Goal: Information Seeking & Learning: Compare options

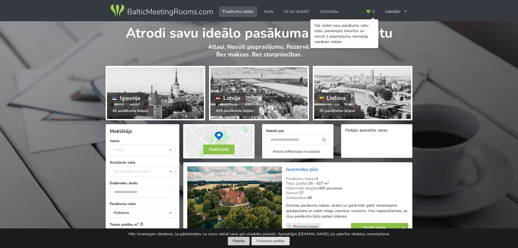
click at [233, 244] on button "Piekrītu" at bounding box center [239, 241] width 22 height 8
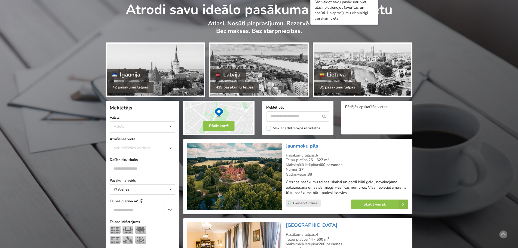
scroll to position [82, 0]
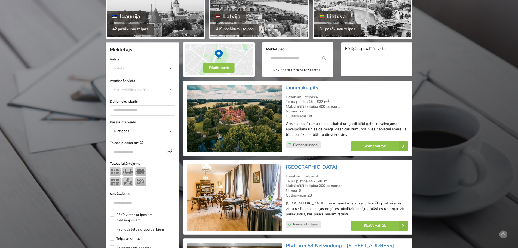
click at [128, 74] on form "Meklētājs Valsts Valsts Igaunija Latvija Lietuva Atrašanās vieta Var izvēlēties…" at bounding box center [143, 244] width 66 height 403
click at [128, 73] on div "Valsts Igaunija Latvija Lietuva" at bounding box center [143, 68] width 66 height 11
click at [128, 90] on div "Latvija" at bounding box center [142, 89] width 65 height 10
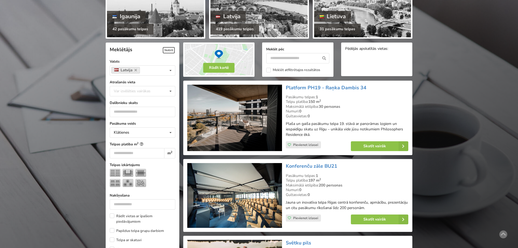
scroll to position [122, 0]
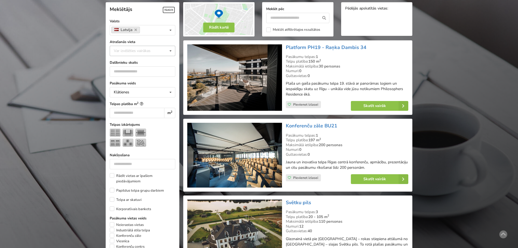
click at [130, 48] on div "Var izvēlēties vairākas" at bounding box center [138, 51] width 50 height 6
click at [141, 120] on div "Vecrīga" at bounding box center [142, 121] width 65 height 10
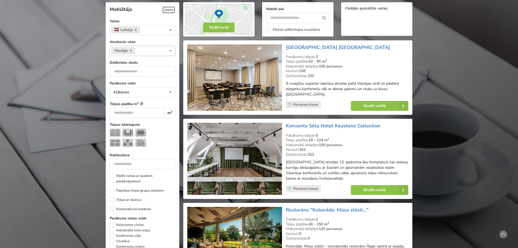
click at [150, 50] on div "Vecrīga Var izvēlēties vairākas Pārdaugava Teika Apšuciems Jūrkalne Mārupes nov…" at bounding box center [143, 51] width 66 height 10
click at [132, 81] on div "[GEOGRAPHIC_DATA]" at bounding box center [142, 78] width 65 height 10
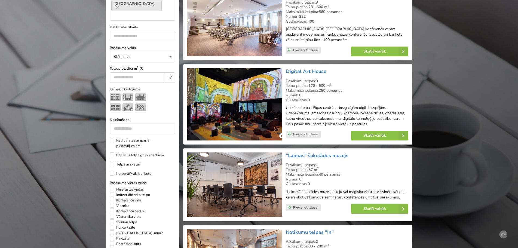
scroll to position [204, 0]
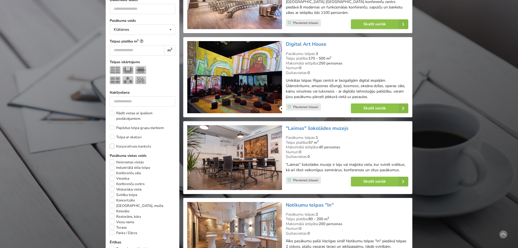
click at [114, 144] on label "Korporatīvais bankets" at bounding box center [130, 146] width 41 height 5
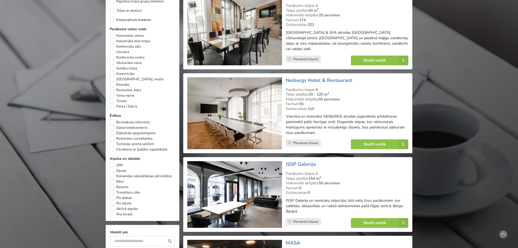
scroll to position [340, 0]
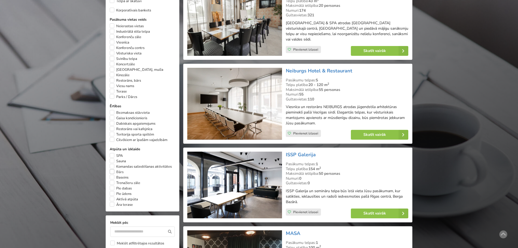
click at [113, 169] on label "Bārs" at bounding box center [117, 171] width 14 height 5
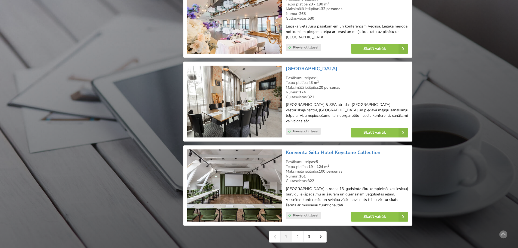
scroll to position [1157, 0]
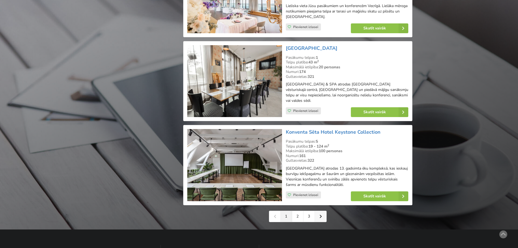
click at [322, 211] on link at bounding box center [320, 216] width 11 height 11
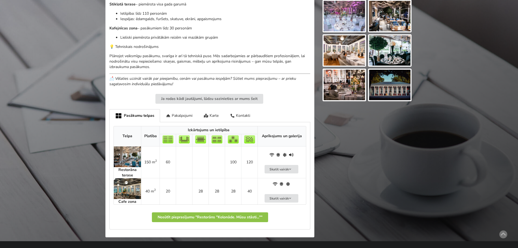
scroll to position [272, 0]
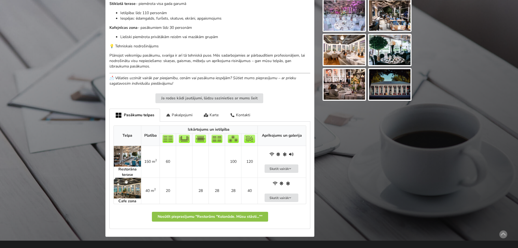
click at [261, 196] on td "Skatīt vairāk" at bounding box center [282, 191] width 48 height 26
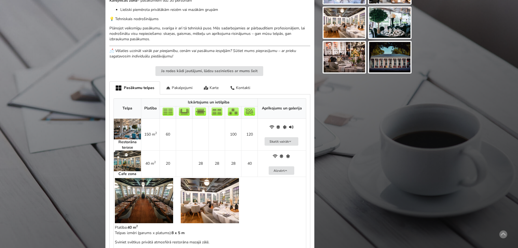
scroll to position [327, 0]
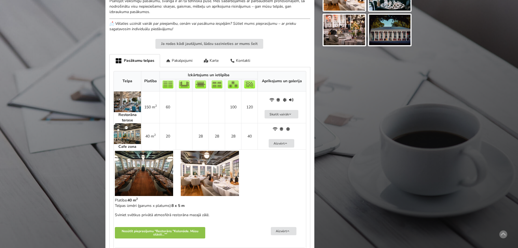
click at [150, 178] on img at bounding box center [144, 173] width 58 height 45
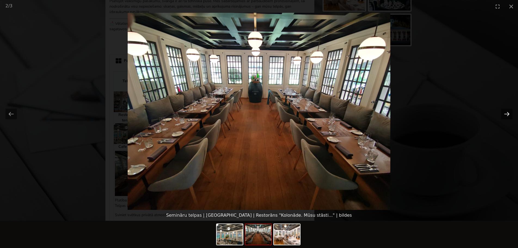
click at [506, 115] on button "Next slide" at bounding box center [507, 114] width 11 height 11
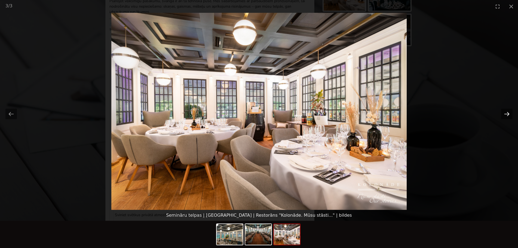
click at [506, 115] on button "Next slide" at bounding box center [507, 114] width 11 height 11
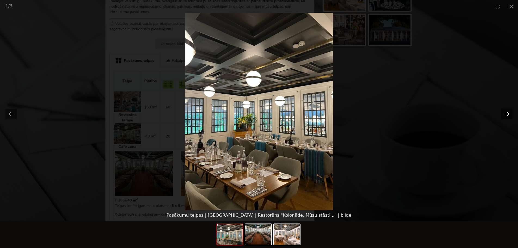
click at [506, 115] on button "Next slide" at bounding box center [507, 114] width 11 height 11
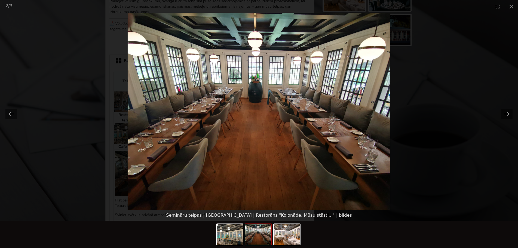
scroll to position [0, 0]
click at [456, 116] on picture at bounding box center [259, 111] width 518 height 197
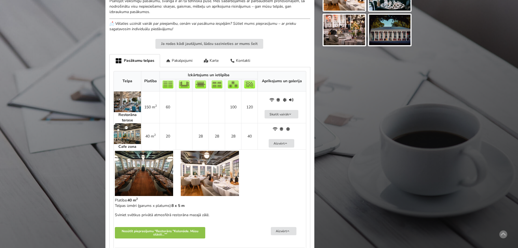
click at [125, 106] on img at bounding box center [127, 102] width 27 height 21
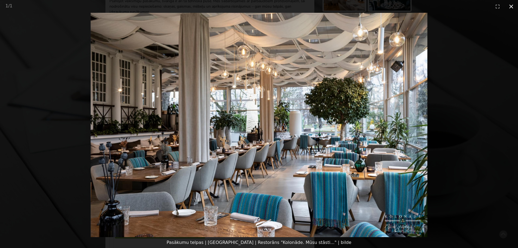
click at [513, 4] on button "Close gallery" at bounding box center [512, 6] width 14 height 13
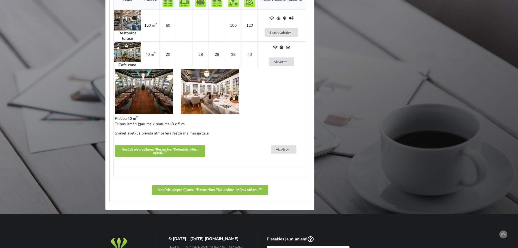
scroll to position [381, 0]
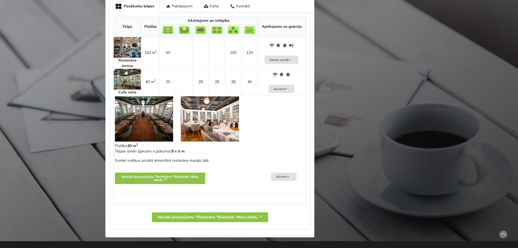
click at [143, 123] on img at bounding box center [144, 118] width 58 height 45
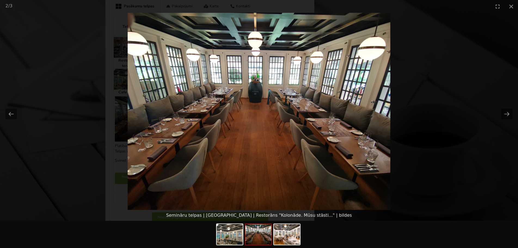
click at [441, 104] on picture at bounding box center [259, 111] width 518 height 197
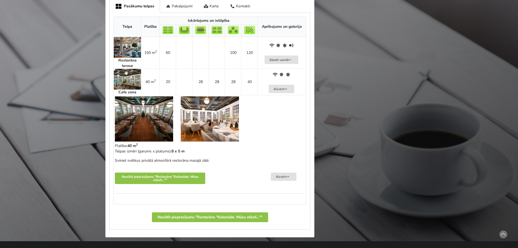
click at [231, 111] on img at bounding box center [210, 118] width 58 height 45
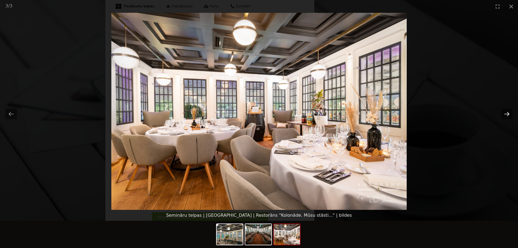
click at [507, 116] on button "Next slide" at bounding box center [507, 114] width 11 height 11
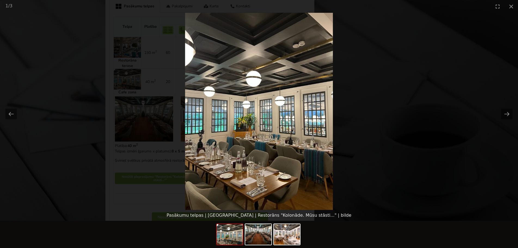
click at [438, 101] on picture at bounding box center [259, 111] width 518 height 197
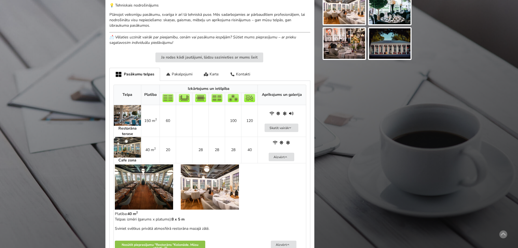
scroll to position [300, 0]
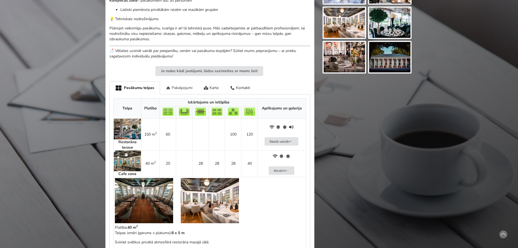
click at [186, 88] on div "Pakalpojumi" at bounding box center [179, 87] width 38 height 13
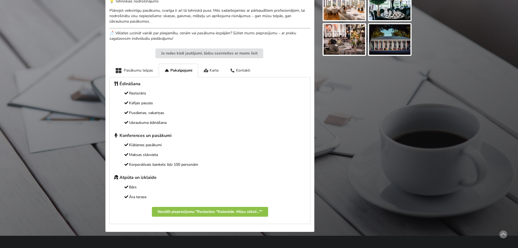
scroll to position [327, 0]
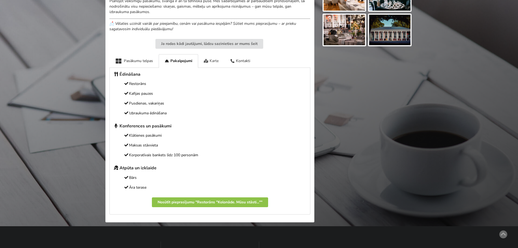
click at [213, 62] on div "Karte" at bounding box center [211, 60] width 26 height 13
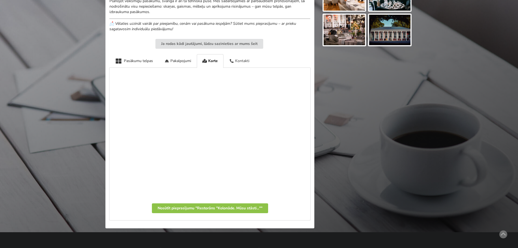
click at [237, 59] on div "Kontakti" at bounding box center [240, 60] width 32 height 13
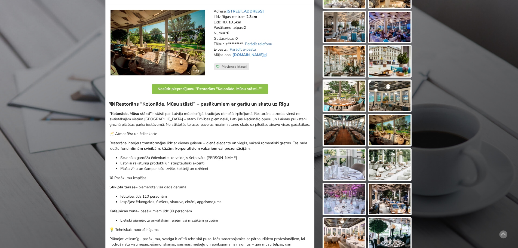
scroll to position [54, 0]
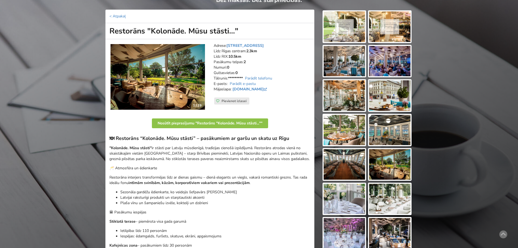
click at [363, 28] on img at bounding box center [344, 26] width 41 height 31
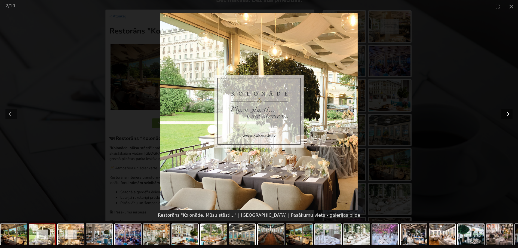
click at [508, 111] on button "Next slide" at bounding box center [507, 114] width 11 height 11
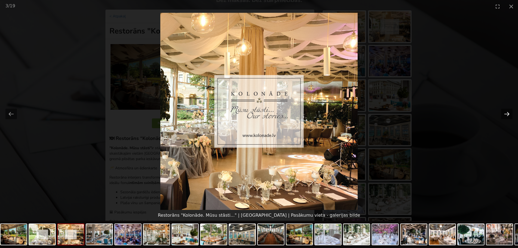
click at [505, 116] on button "Next slide" at bounding box center [507, 114] width 11 height 11
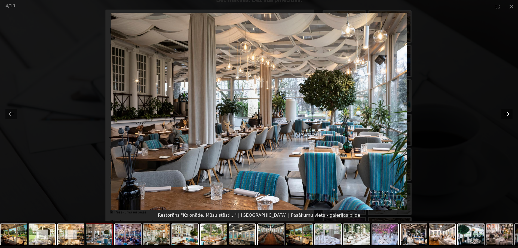
click at [505, 116] on button "Next slide" at bounding box center [507, 114] width 11 height 11
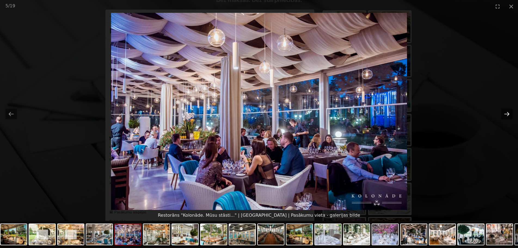
click at [505, 116] on button "Next slide" at bounding box center [507, 114] width 11 height 11
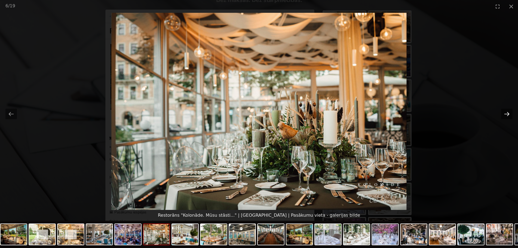
click at [505, 116] on button "Next slide" at bounding box center [507, 114] width 11 height 11
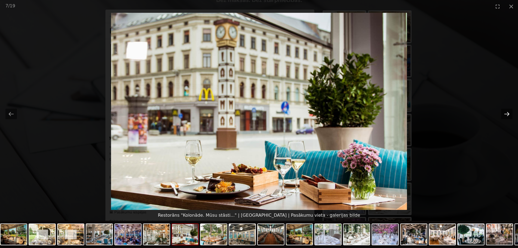
click at [505, 116] on button "Next slide" at bounding box center [507, 114] width 11 height 11
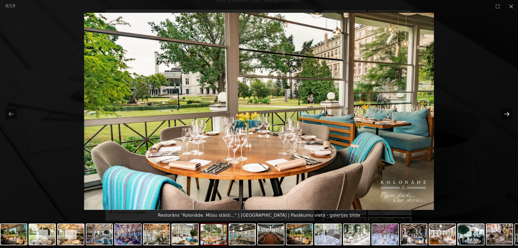
click at [505, 116] on button "Next slide" at bounding box center [507, 114] width 11 height 11
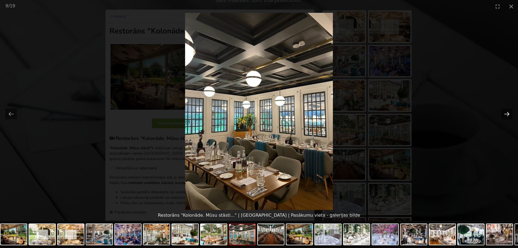
click at [506, 114] on button "Next slide" at bounding box center [507, 114] width 11 height 11
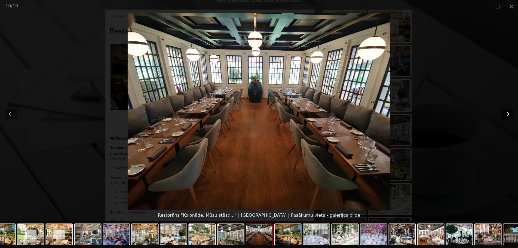
click at [506, 114] on button "Next slide" at bounding box center [507, 114] width 11 height 11
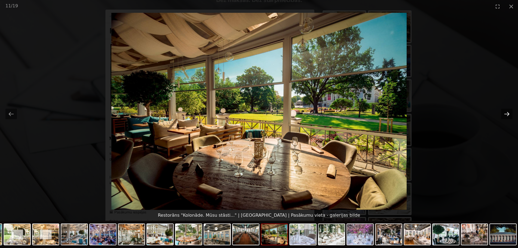
click at [506, 114] on button "Next slide" at bounding box center [507, 114] width 11 height 11
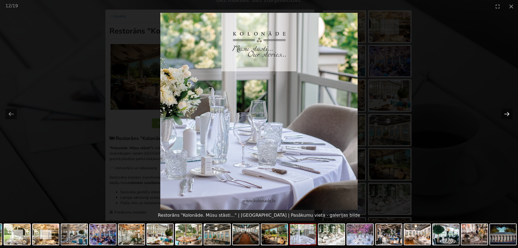
click at [506, 114] on button "Next slide" at bounding box center [507, 114] width 11 height 11
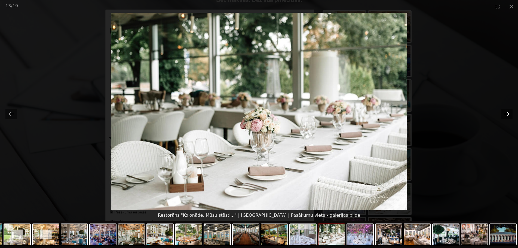
click at [506, 114] on button "Next slide" at bounding box center [507, 114] width 11 height 11
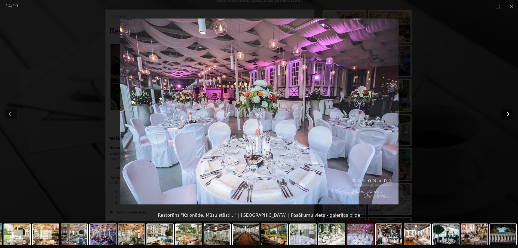
click at [506, 114] on button "Next slide" at bounding box center [507, 114] width 11 height 11
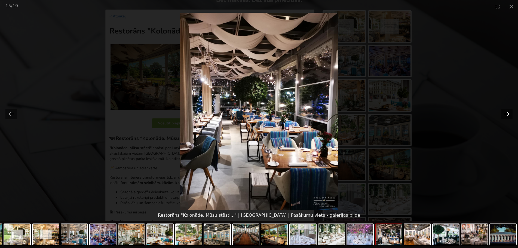
click at [506, 114] on button "Next slide" at bounding box center [507, 114] width 11 height 11
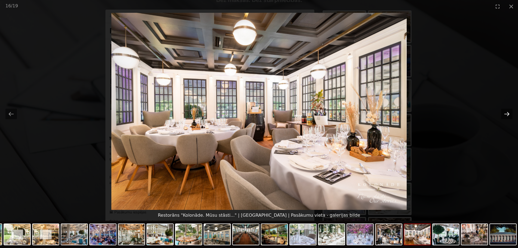
click at [506, 114] on button "Next slide" at bounding box center [507, 114] width 11 height 11
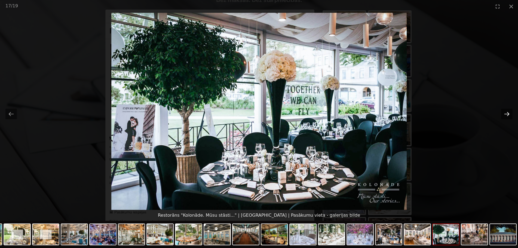
click at [506, 114] on button "Next slide" at bounding box center [507, 114] width 11 height 11
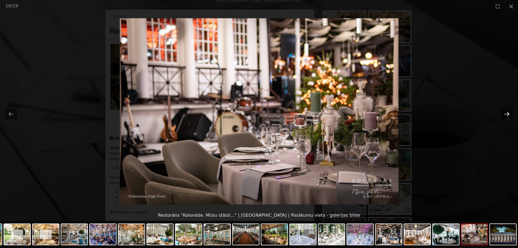
click at [506, 114] on button "Next slide" at bounding box center [507, 114] width 11 height 11
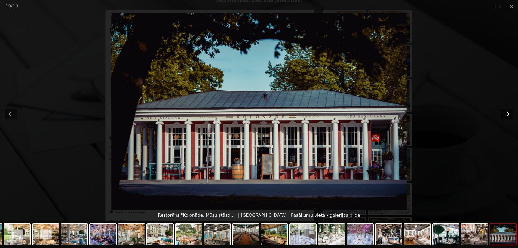
click at [506, 114] on button "Next slide" at bounding box center [507, 114] width 11 height 11
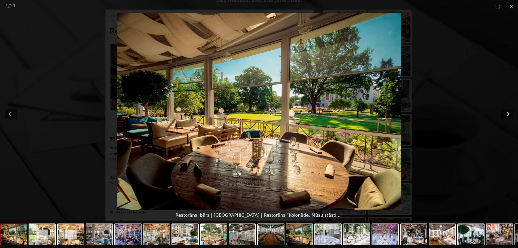
click at [506, 114] on button "Next slide" at bounding box center [507, 114] width 11 height 11
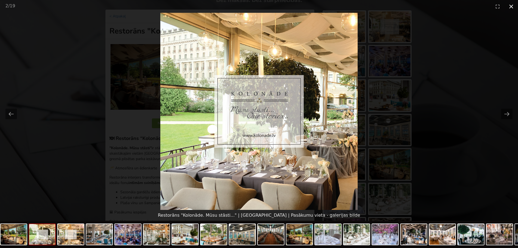
click at [516, 5] on button "Close gallery" at bounding box center [512, 6] width 14 height 13
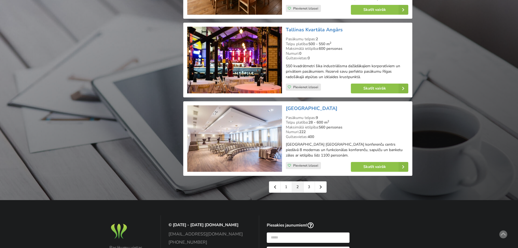
scroll to position [1199, 0]
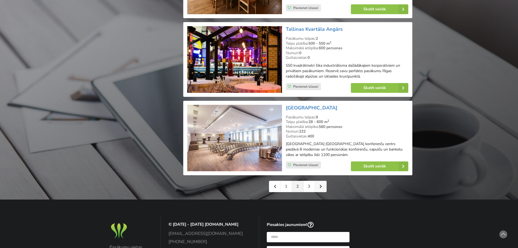
click at [320, 185] on icon at bounding box center [321, 187] width 2 height 4
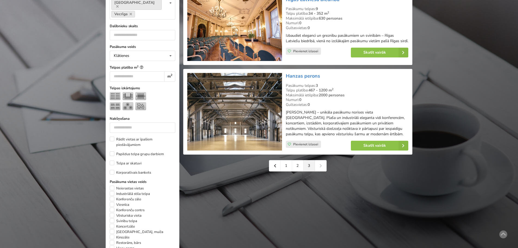
scroll to position [163, 0]
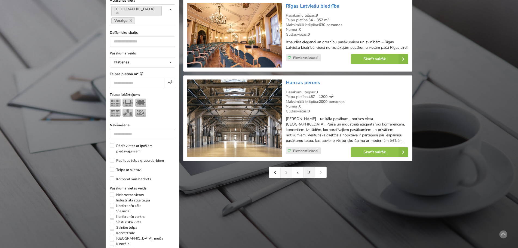
click at [287, 174] on link "1" at bounding box center [286, 172] width 11 height 11
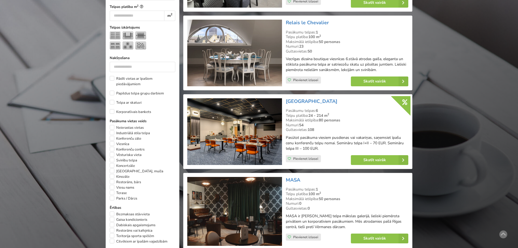
scroll to position [245, 0]
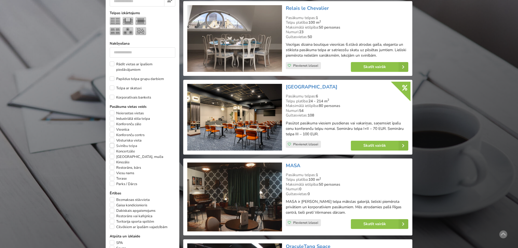
click at [111, 143] on label "Svinību telpa" at bounding box center [124, 145] width 28 height 5
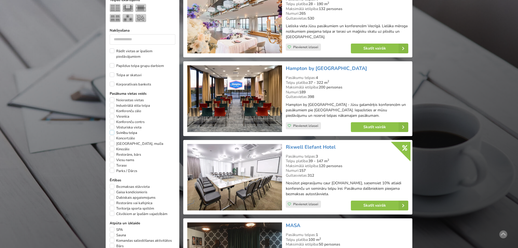
scroll to position [286, 0]
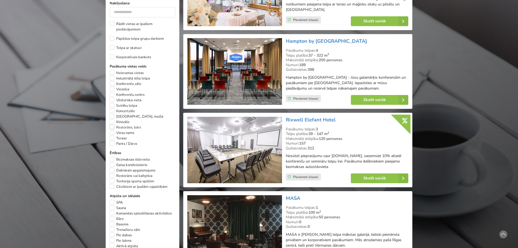
click at [112, 125] on label "Restorāns, bārs" at bounding box center [125, 127] width 31 height 5
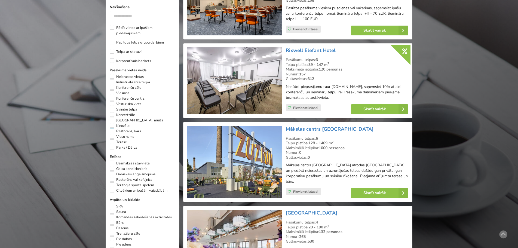
scroll to position [313, 0]
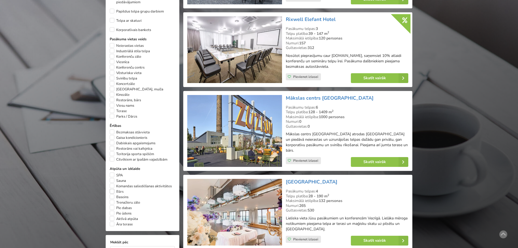
click at [112, 189] on label "Bārs" at bounding box center [117, 191] width 14 height 5
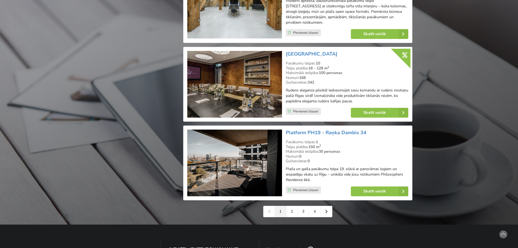
scroll to position [1239, 0]
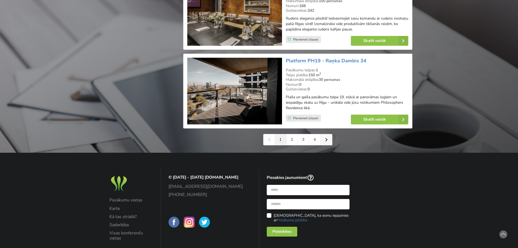
click at [327, 138] on icon at bounding box center [327, 140] width 2 height 4
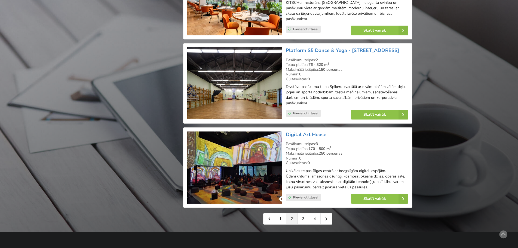
scroll to position [1199, 0]
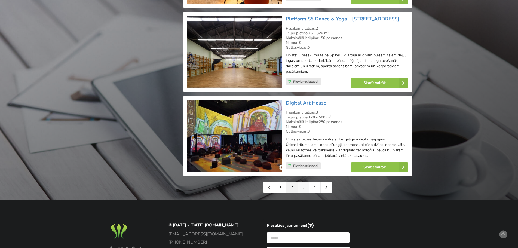
click at [300, 182] on link "3" at bounding box center [303, 187] width 11 height 11
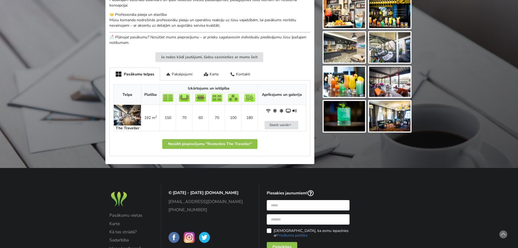
scroll to position [235, 0]
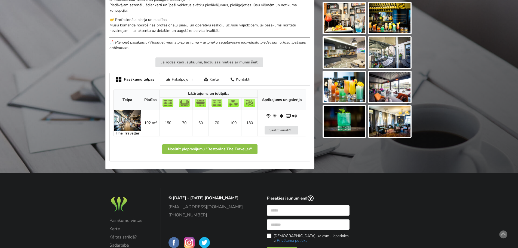
click at [131, 118] on img at bounding box center [127, 120] width 27 height 21
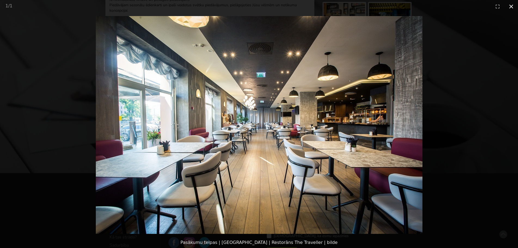
click at [514, 7] on button "Close gallery" at bounding box center [512, 6] width 14 height 13
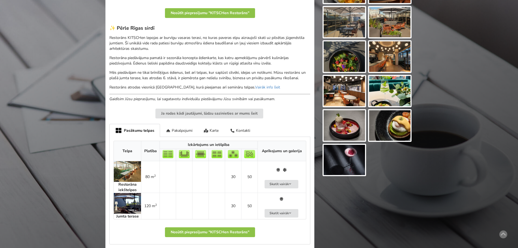
scroll to position [218, 0]
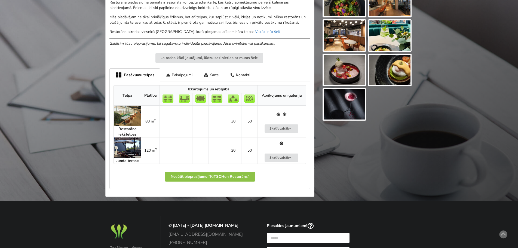
click at [129, 113] on img at bounding box center [127, 116] width 27 height 21
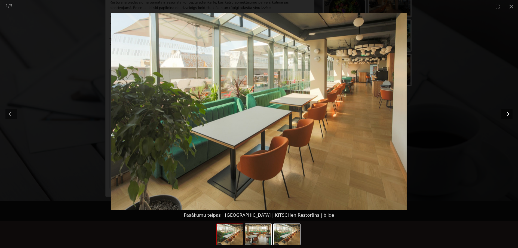
click at [508, 114] on button "Next slide" at bounding box center [507, 114] width 11 height 11
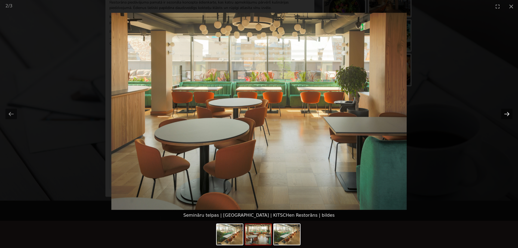
click at [508, 114] on button "Next slide" at bounding box center [507, 114] width 11 height 11
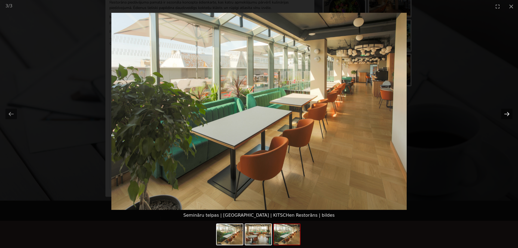
click at [508, 114] on button "Next slide" at bounding box center [507, 114] width 11 height 11
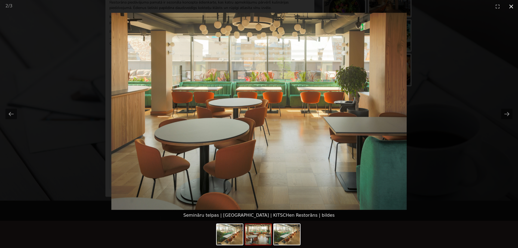
click at [506, 9] on button "Close gallery" at bounding box center [512, 6] width 14 height 13
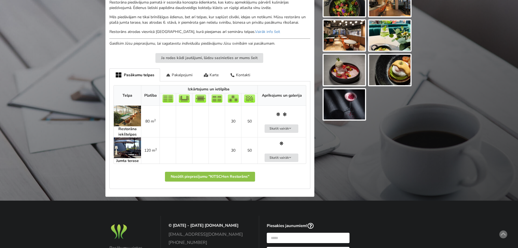
click at [130, 146] on img at bounding box center [127, 148] width 27 height 21
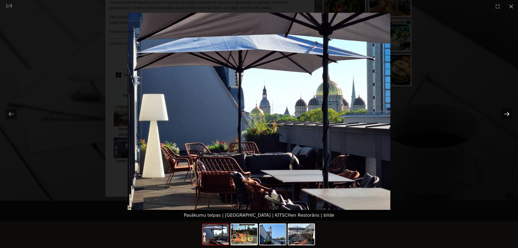
click at [504, 115] on button "Next slide" at bounding box center [507, 114] width 11 height 11
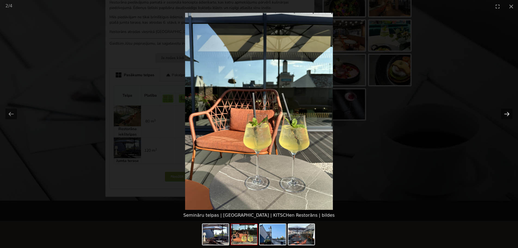
click at [505, 115] on button "Next slide" at bounding box center [507, 114] width 11 height 11
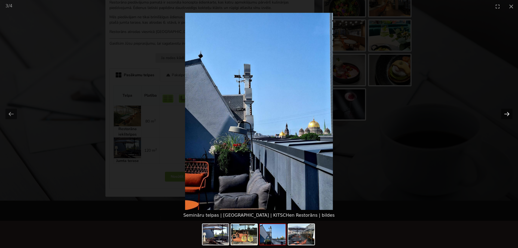
click at [505, 115] on button "Next slide" at bounding box center [507, 114] width 11 height 11
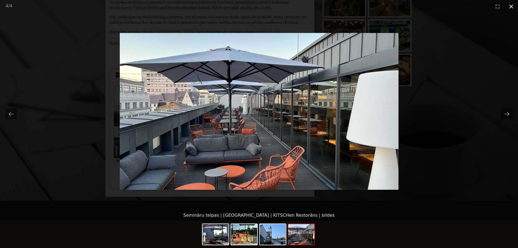
click at [515, 4] on button "Close gallery" at bounding box center [512, 6] width 14 height 13
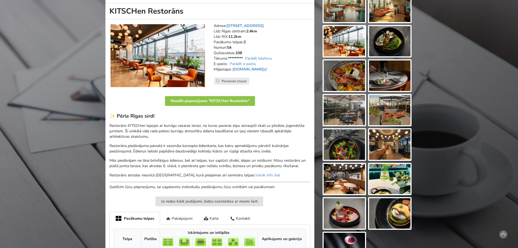
scroll to position [27, 0]
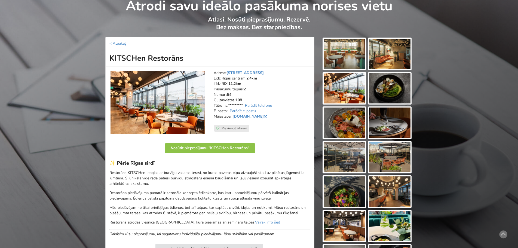
drag, startPoint x: 192, startPoint y: 58, endPoint x: 103, endPoint y: 56, distance: 89.1
click at [103, 56] on div "< Atpakaļ KITSCHen Restorāns 1 / 16 Adrese: Brīvības iela 48/50, Rīga Līdz Rīga…" at bounding box center [210, 214] width 216 height 355
copy h1 "KITSCHen Restorāns"
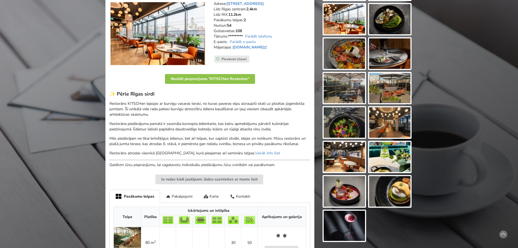
scroll to position [54, 0]
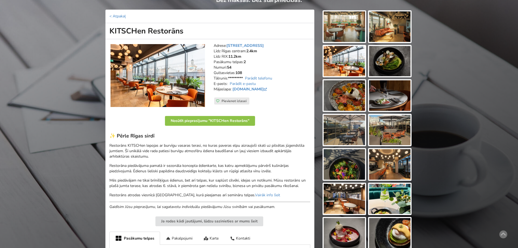
click at [338, 35] on img at bounding box center [344, 26] width 41 height 31
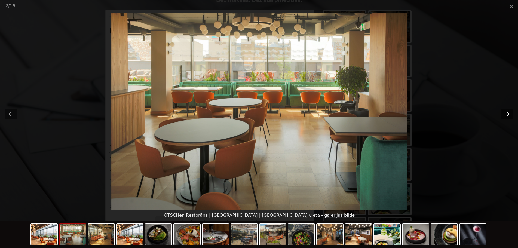
click at [503, 114] on button "Next slide" at bounding box center [507, 114] width 11 height 11
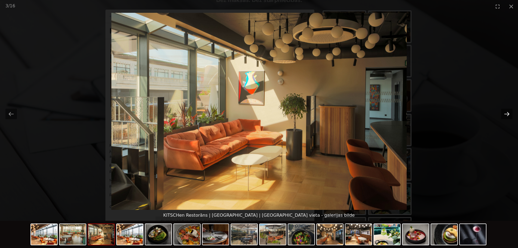
click at [503, 110] on button "Next slide" at bounding box center [507, 114] width 11 height 11
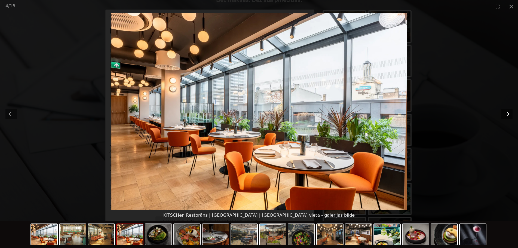
click at [503, 110] on button "Next slide" at bounding box center [507, 114] width 11 height 11
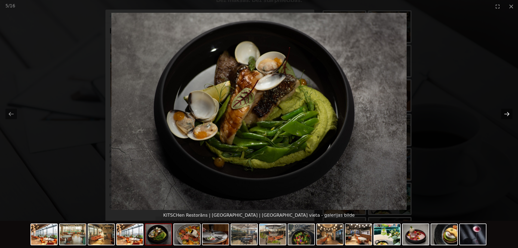
click at [503, 110] on button "Next slide" at bounding box center [507, 114] width 11 height 11
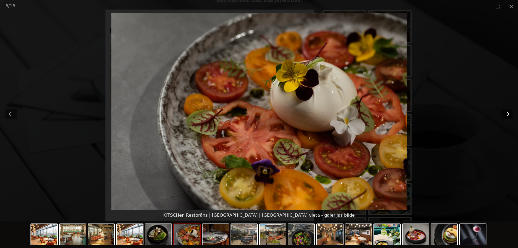
click at [503, 110] on button "Next slide" at bounding box center [507, 114] width 11 height 11
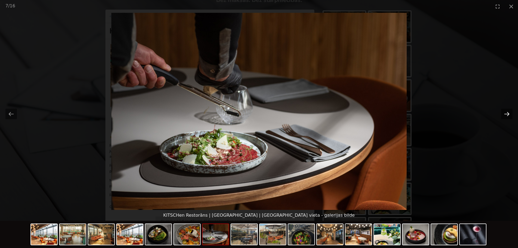
click at [503, 110] on button "Next slide" at bounding box center [507, 114] width 11 height 11
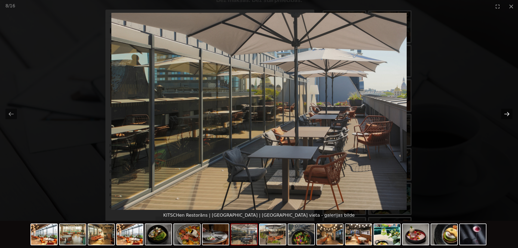
click at [503, 110] on button "Next slide" at bounding box center [507, 114] width 11 height 11
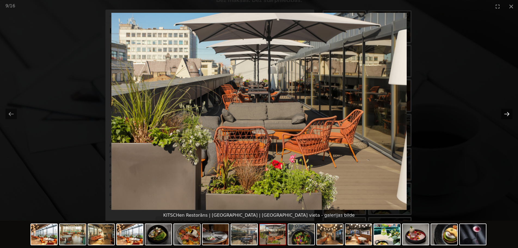
click at [503, 110] on button "Next slide" at bounding box center [507, 114] width 11 height 11
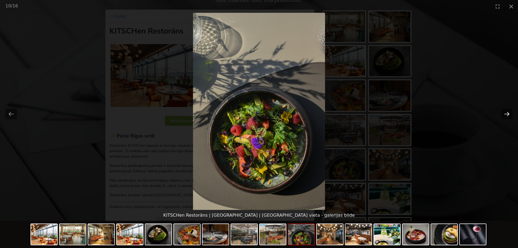
click at [503, 110] on button "Next slide" at bounding box center [507, 114] width 11 height 11
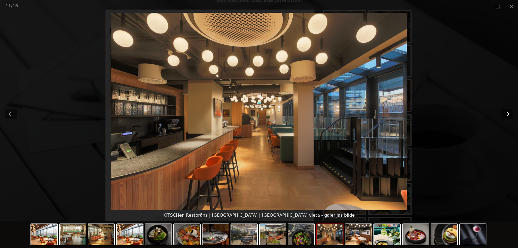
click at [503, 110] on button "Next slide" at bounding box center [507, 114] width 11 height 11
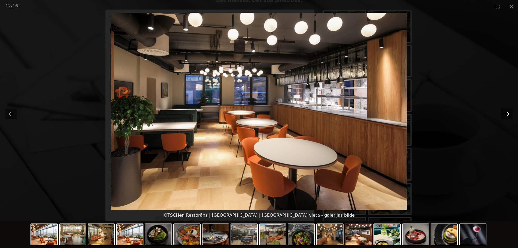
click at [503, 110] on button "Next slide" at bounding box center [507, 114] width 11 height 11
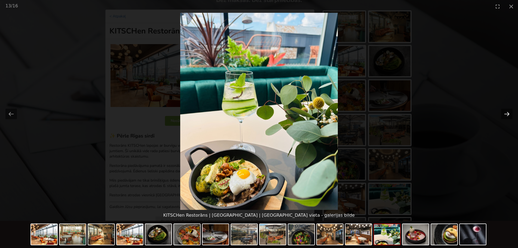
click at [503, 110] on button "Next slide" at bounding box center [507, 114] width 11 height 11
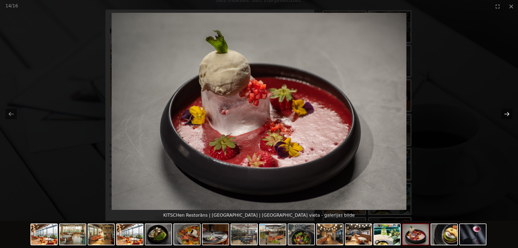
click at [503, 110] on button "Next slide" at bounding box center [507, 114] width 11 height 11
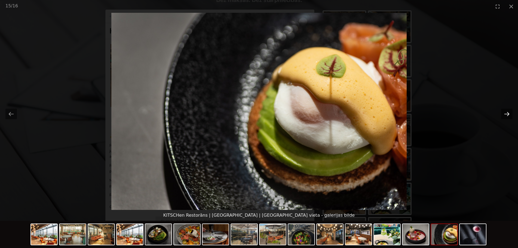
click at [503, 110] on button "Next slide" at bounding box center [507, 114] width 11 height 11
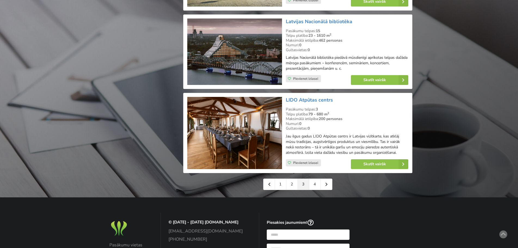
scroll to position [1199, 0]
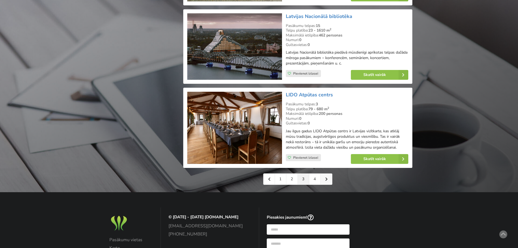
click at [326, 181] on icon at bounding box center [327, 179] width 2 height 4
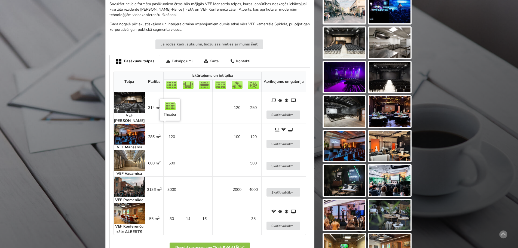
scroll to position [272, 0]
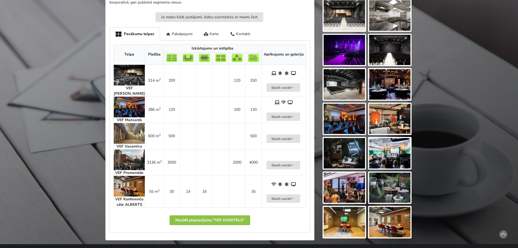
click at [129, 132] on img at bounding box center [129, 133] width 31 height 21
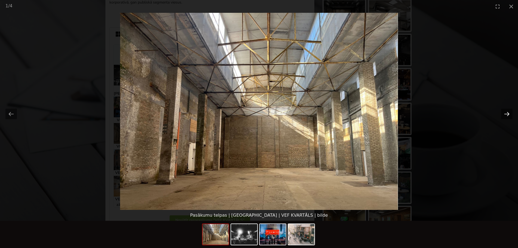
click at [504, 114] on button "Next slide" at bounding box center [507, 114] width 11 height 11
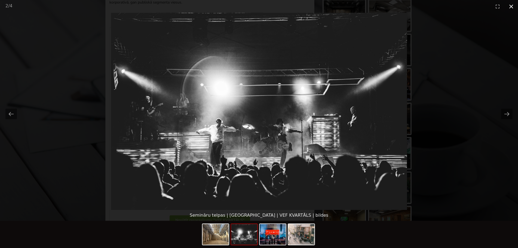
click at [507, 9] on button "Close gallery" at bounding box center [512, 6] width 14 height 13
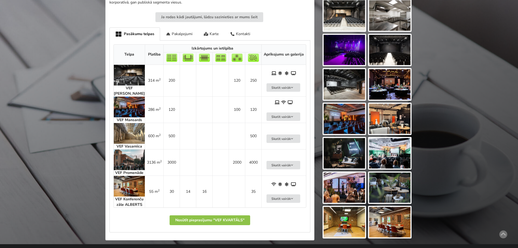
click at [131, 76] on img at bounding box center [129, 75] width 31 height 21
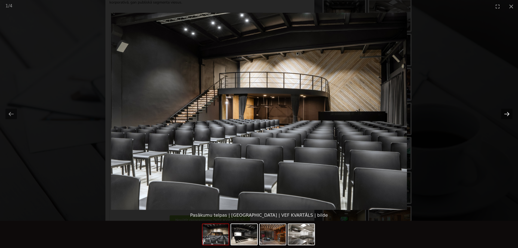
click at [506, 116] on button "Next slide" at bounding box center [507, 114] width 11 height 11
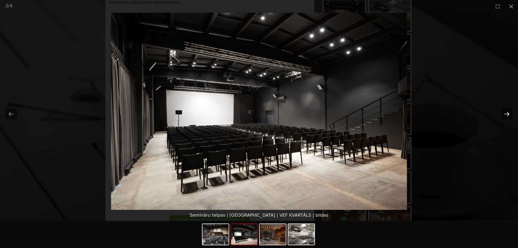
click at [506, 116] on button "Next slide" at bounding box center [507, 114] width 11 height 11
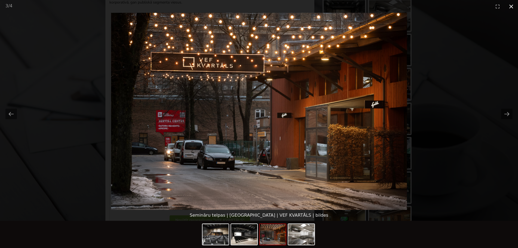
click at [508, 5] on button "Close gallery" at bounding box center [512, 6] width 14 height 13
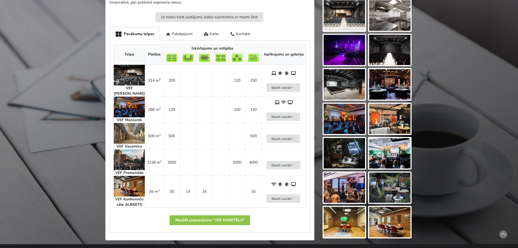
click at [139, 110] on img at bounding box center [129, 107] width 31 height 21
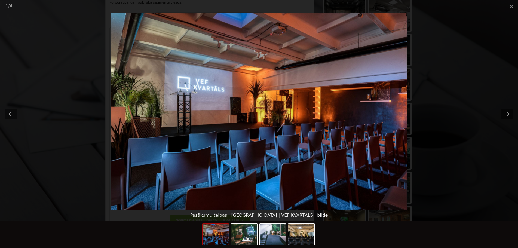
scroll to position [0, 0]
click at [500, 112] on picture at bounding box center [259, 111] width 518 height 197
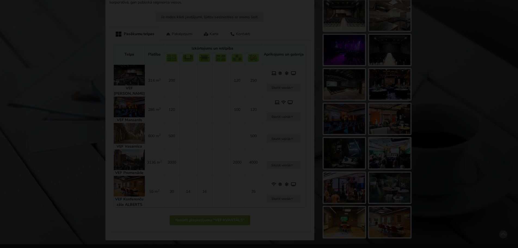
click at [507, 114] on button "Next slide" at bounding box center [507, 114] width 11 height 11
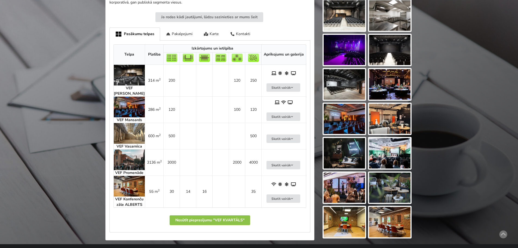
click at [129, 157] on img at bounding box center [129, 160] width 31 height 21
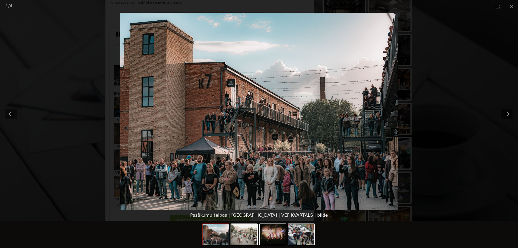
click at [454, 88] on picture at bounding box center [259, 111] width 518 height 197
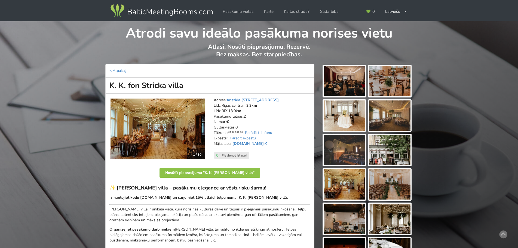
click at [165, 121] on img at bounding box center [158, 129] width 95 height 60
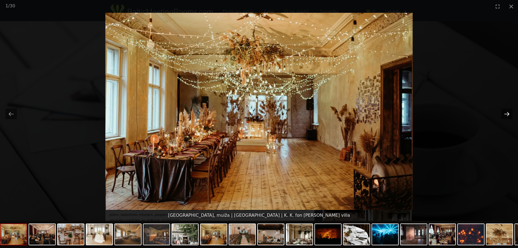
click at [505, 113] on button "Next slide" at bounding box center [507, 114] width 11 height 11
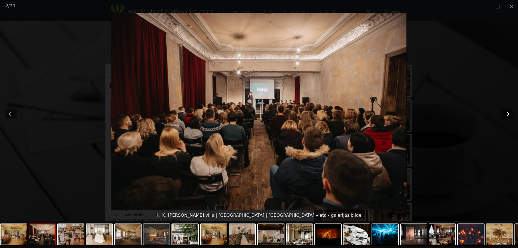
click at [505, 113] on button "Next slide" at bounding box center [507, 114] width 11 height 11
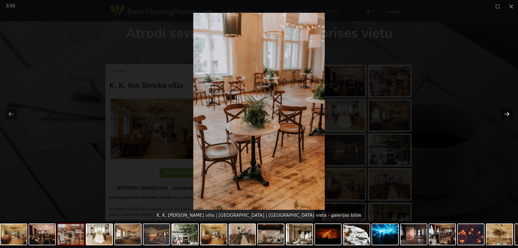
click at [505, 113] on button "Next slide" at bounding box center [507, 114] width 11 height 11
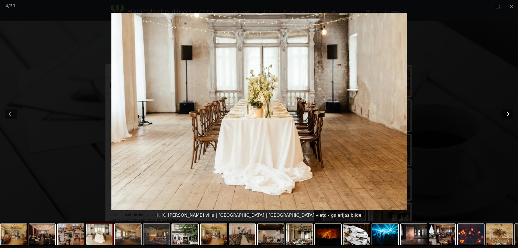
click at [505, 113] on button "Next slide" at bounding box center [507, 114] width 11 height 11
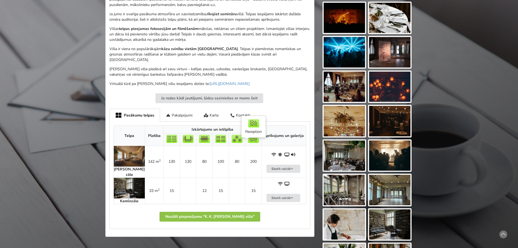
scroll to position [245, 0]
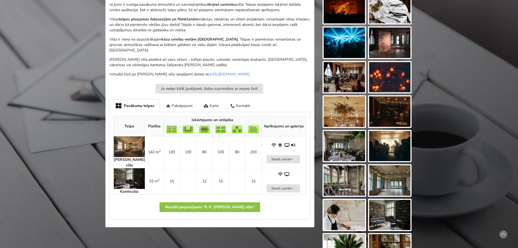
click at [126, 168] on img at bounding box center [129, 178] width 31 height 21
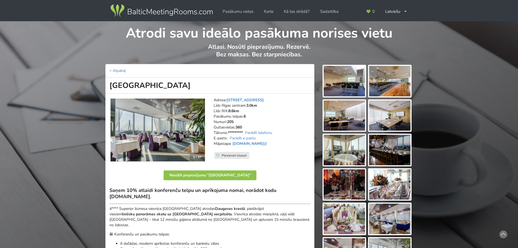
click at [194, 120] on img at bounding box center [158, 130] width 95 height 63
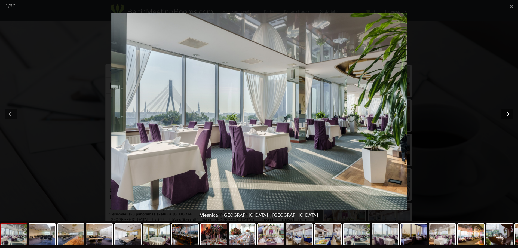
click at [508, 111] on button "Next slide" at bounding box center [507, 114] width 11 height 11
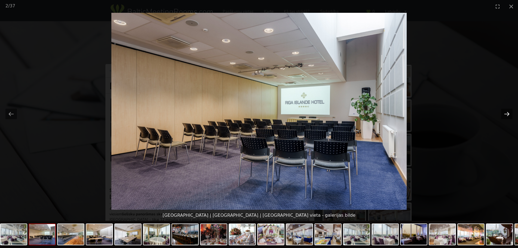
click at [509, 113] on button "Next slide" at bounding box center [507, 114] width 11 height 11
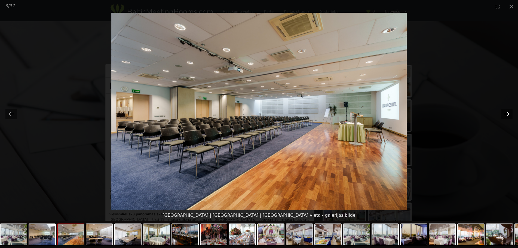
click at [509, 113] on button "Next slide" at bounding box center [507, 114] width 11 height 11
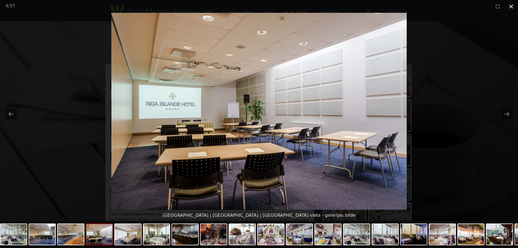
click at [512, 5] on button "Close gallery" at bounding box center [512, 6] width 14 height 13
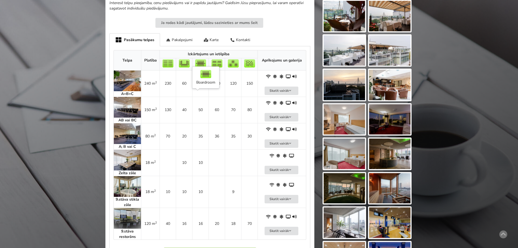
scroll to position [354, 0]
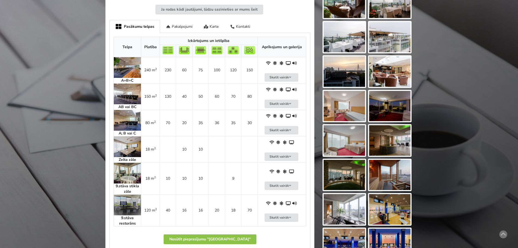
click at [128, 174] on img at bounding box center [127, 173] width 27 height 21
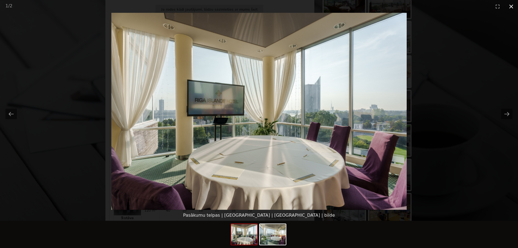
click at [512, 8] on button "Close gallery" at bounding box center [512, 6] width 14 height 13
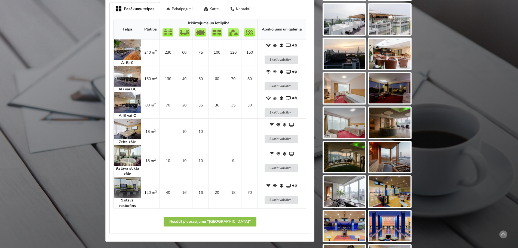
scroll to position [381, 0]
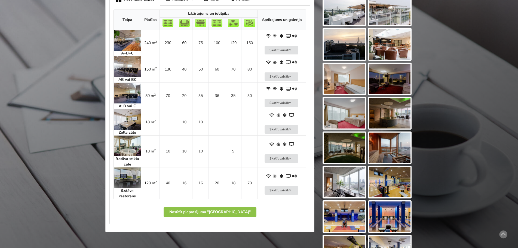
click at [137, 174] on img at bounding box center [127, 178] width 27 height 21
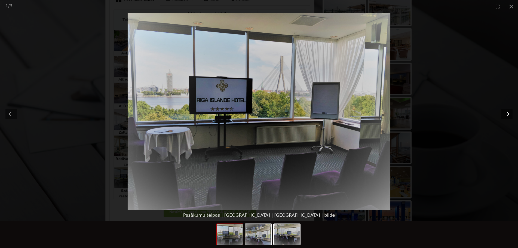
click at [510, 113] on button "Next slide" at bounding box center [507, 114] width 11 height 11
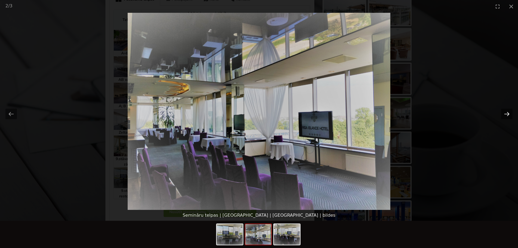
click at [506, 111] on button "Next slide" at bounding box center [507, 114] width 11 height 11
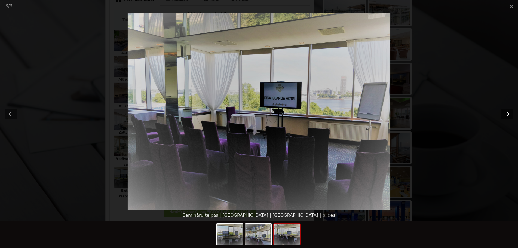
click at [506, 111] on button "Next slide" at bounding box center [507, 114] width 11 height 11
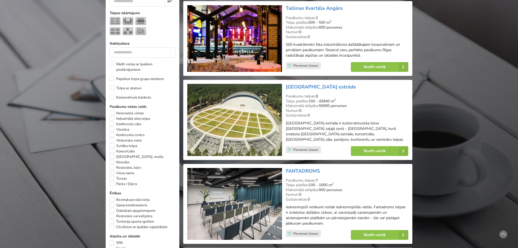
scroll to position [272, 0]
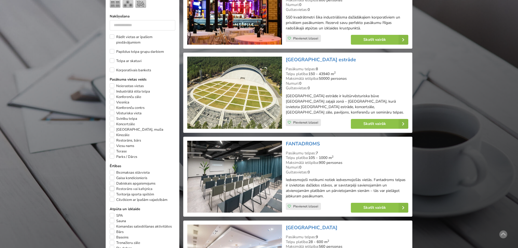
click at [115, 186] on label "Restorāns vai kafejnīca" at bounding box center [131, 188] width 43 height 5
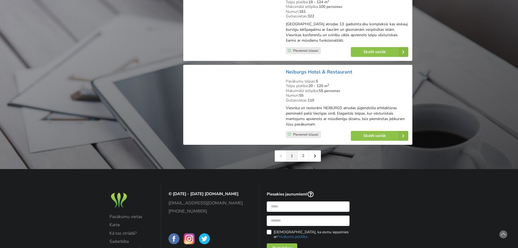
scroll to position [1266, 0]
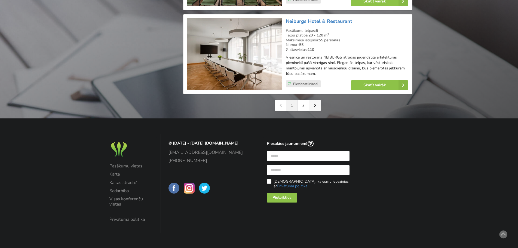
click at [314, 107] on icon at bounding box center [315, 106] width 2 height 4
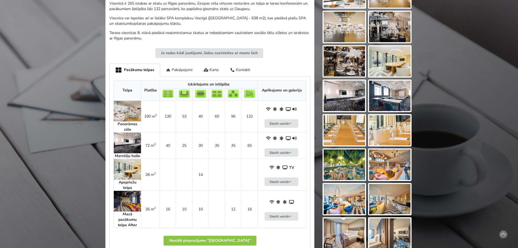
scroll to position [218, 0]
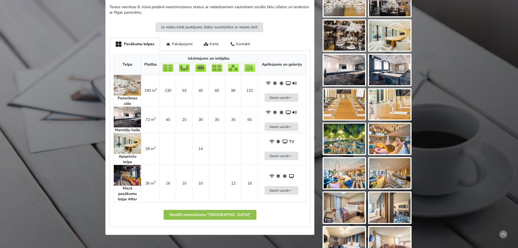
click at [127, 96] on strong "Panorāmas zāle" at bounding box center [128, 101] width 20 height 11
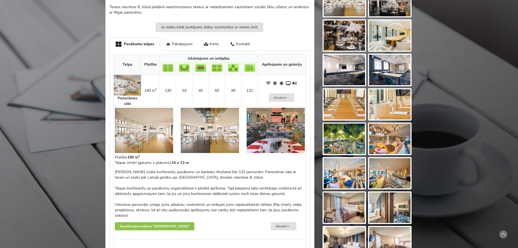
click at [139, 127] on img at bounding box center [144, 130] width 58 height 45
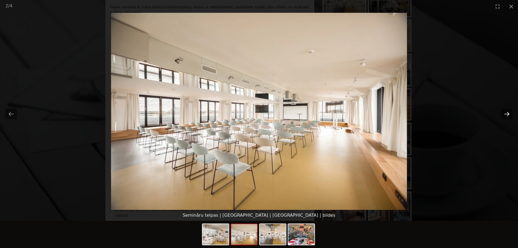
click at [505, 111] on button "Next slide" at bounding box center [507, 114] width 11 height 11
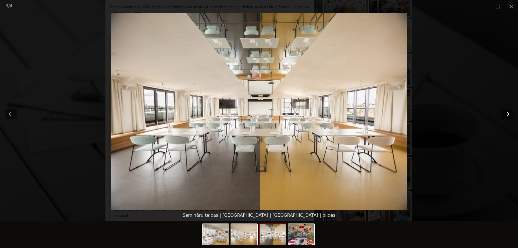
click at [505, 111] on button "Next slide" at bounding box center [507, 114] width 11 height 11
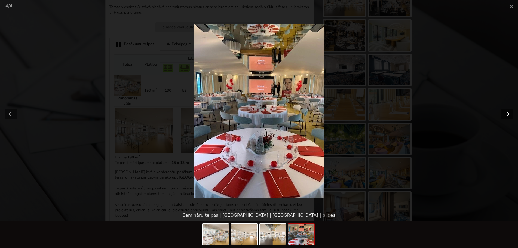
click at [505, 111] on button "Next slide" at bounding box center [507, 114] width 11 height 11
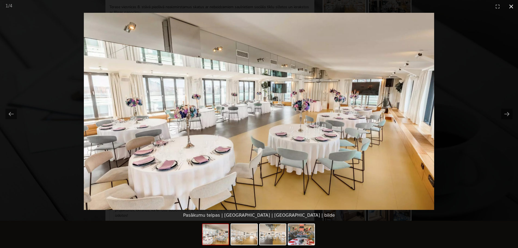
click at [512, 6] on button "Close gallery" at bounding box center [512, 6] width 14 height 13
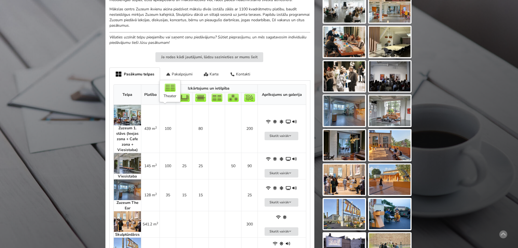
scroll to position [272, 0]
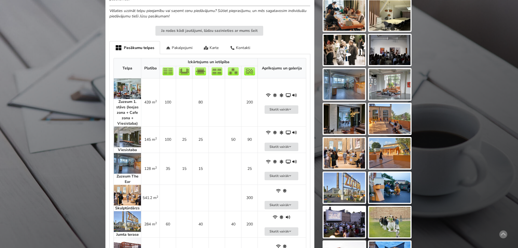
click at [131, 90] on img at bounding box center [127, 88] width 27 height 21
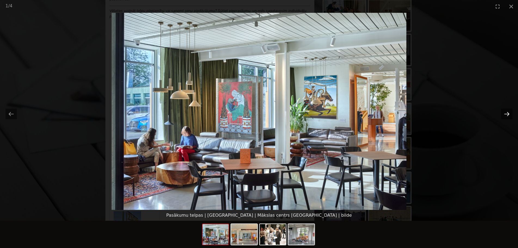
click at [503, 112] on button "Next slide" at bounding box center [507, 114] width 11 height 11
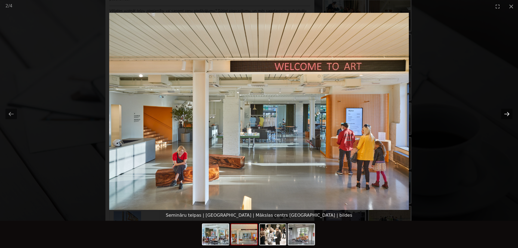
click at [505, 113] on button "Next slide" at bounding box center [507, 114] width 11 height 11
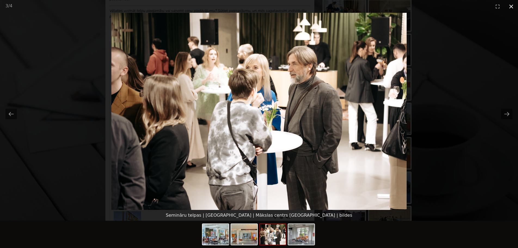
click at [511, 8] on button "Close gallery" at bounding box center [512, 6] width 14 height 13
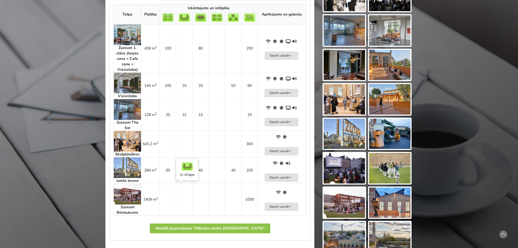
scroll to position [327, 0]
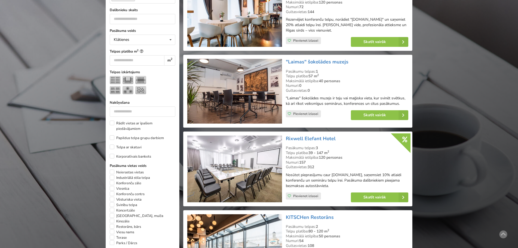
scroll to position [191, 0]
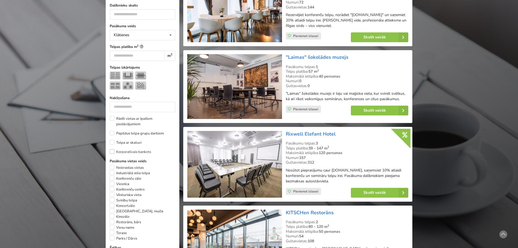
click at [113, 149] on label "Korporatīvais bankets" at bounding box center [130, 151] width 41 height 5
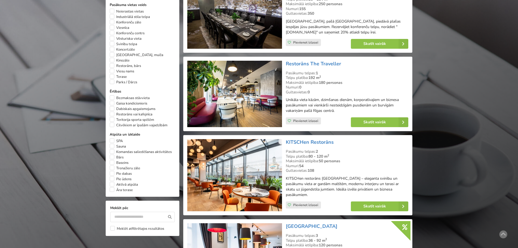
scroll to position [286, 0]
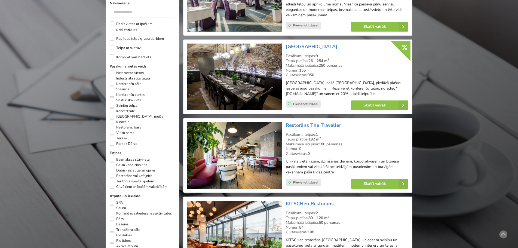
click at [112, 114] on label "[GEOGRAPHIC_DATA], muiža" at bounding box center [137, 116] width 54 height 5
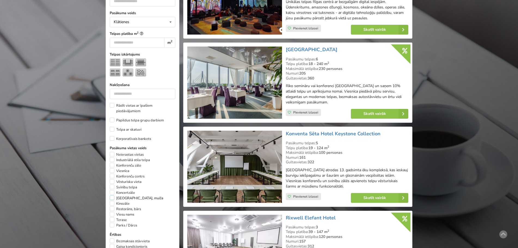
scroll to position [231, 0]
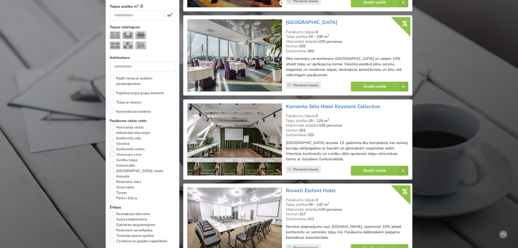
click at [111, 152] on label "Vēsturiska vieta" at bounding box center [126, 154] width 32 height 5
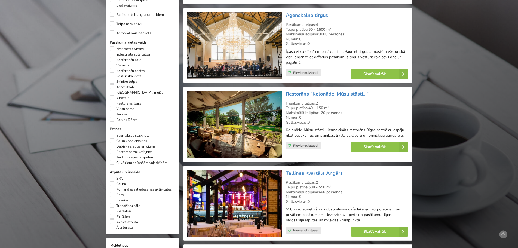
scroll to position [313, 0]
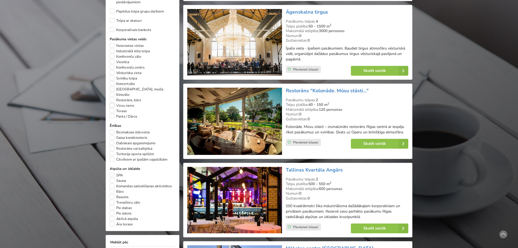
click at [113, 103] on label "Viesu nams" at bounding box center [122, 105] width 25 height 5
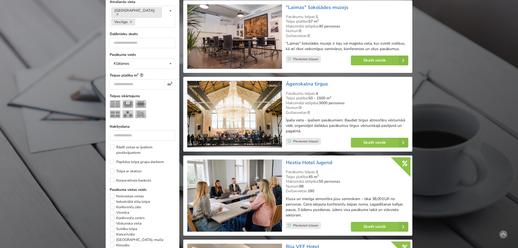
scroll to position [122, 0]
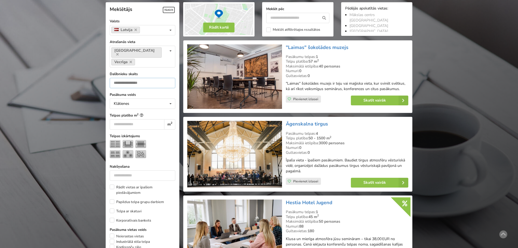
click at [144, 81] on input "number" at bounding box center [143, 83] width 66 height 10
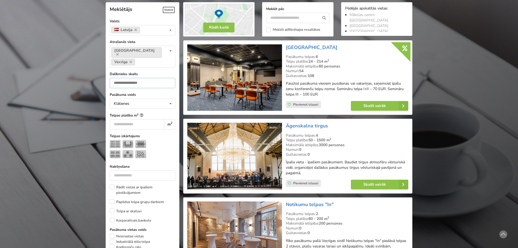
type input "**"
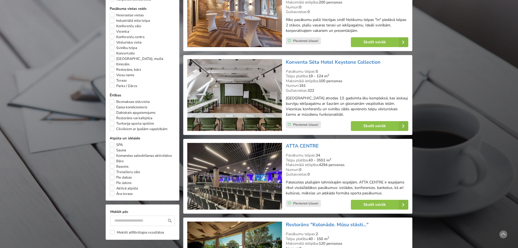
scroll to position [394, 0]
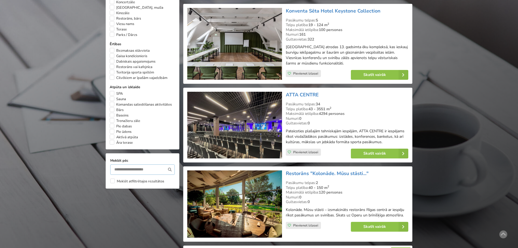
click at [130, 165] on input "text" at bounding box center [142, 170] width 65 height 10
type input "*********"
click at [167, 166] on icon at bounding box center [170, 170] width 10 height 10
type input "*********"
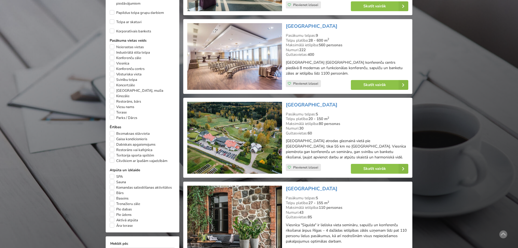
scroll to position [313, 0]
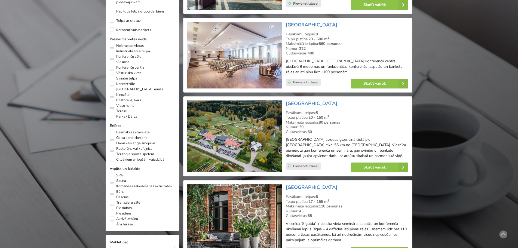
click at [112, 103] on label "Viesu nams" at bounding box center [122, 105] width 25 height 5
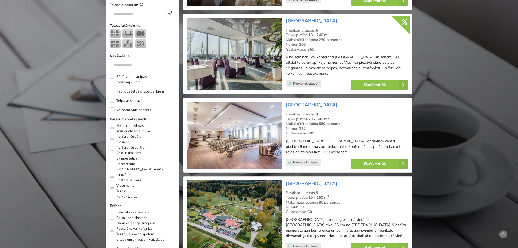
scroll to position [286, 0]
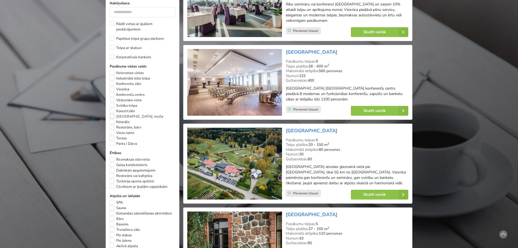
click at [112, 114] on label "Pils, muiža" at bounding box center [137, 116] width 54 height 5
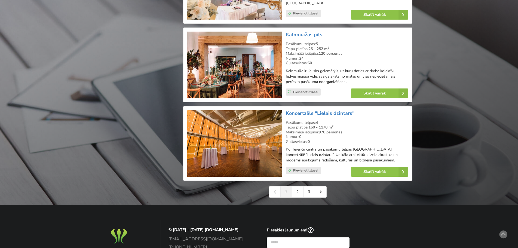
scroll to position [1185, 0]
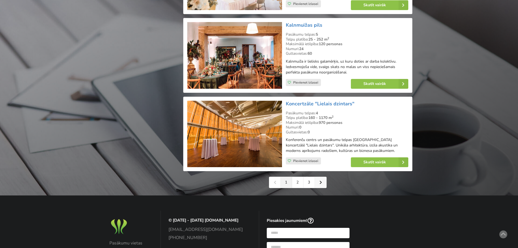
click at [320, 181] on icon at bounding box center [321, 183] width 2 height 4
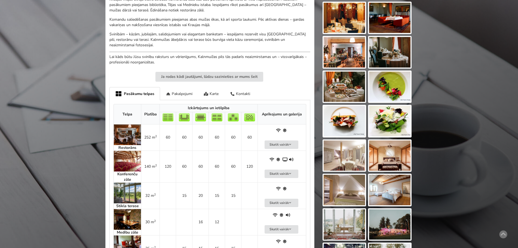
scroll to position [245, 0]
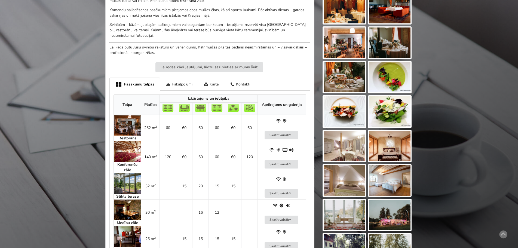
click at [135, 126] on img at bounding box center [127, 125] width 27 height 21
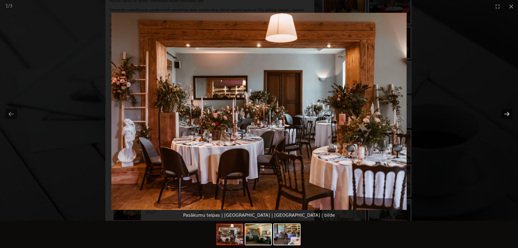
click at [508, 112] on button "Next slide" at bounding box center [507, 114] width 11 height 11
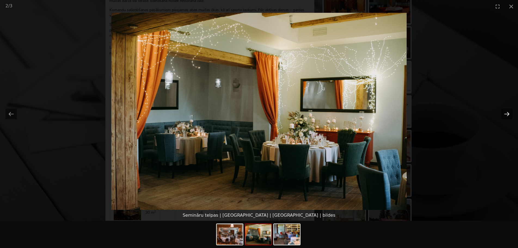
click at [508, 115] on button "Next slide" at bounding box center [507, 114] width 11 height 11
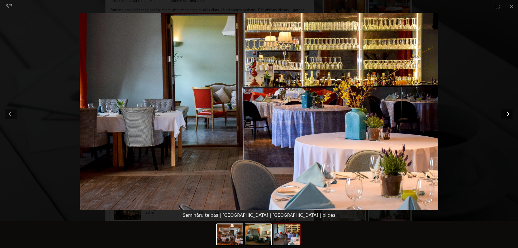
click at [508, 115] on button "Next slide" at bounding box center [507, 114] width 11 height 11
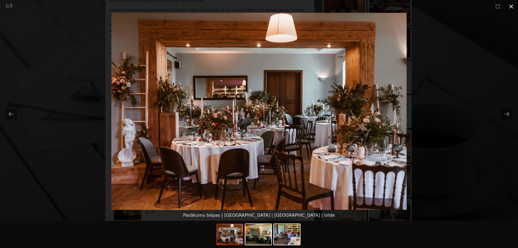
click at [511, 7] on button "Close gallery" at bounding box center [512, 6] width 14 height 13
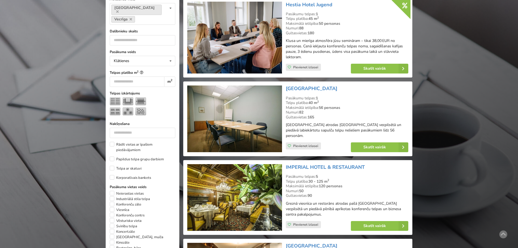
scroll to position [82, 0]
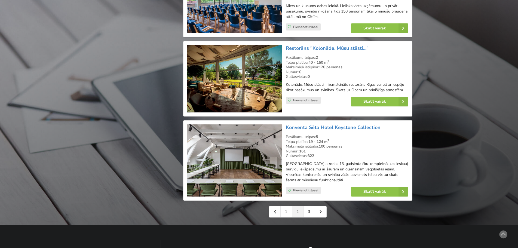
scroll to position [1171, 0]
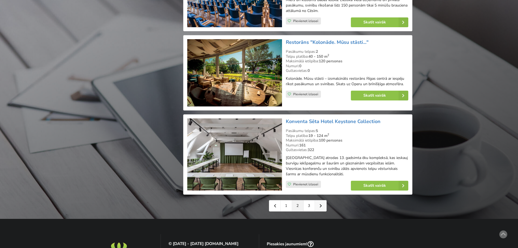
click at [325, 201] on link at bounding box center [320, 206] width 11 height 11
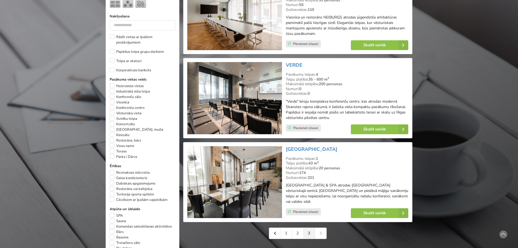
scroll to position [300, 0]
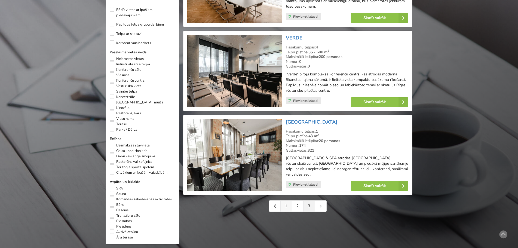
click at [284, 201] on link "1" at bounding box center [286, 206] width 11 height 11
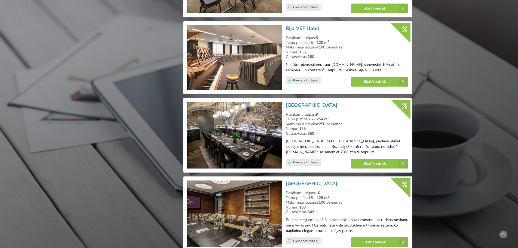
scroll to position [817, 0]
